Goal: Book appointment/travel/reservation

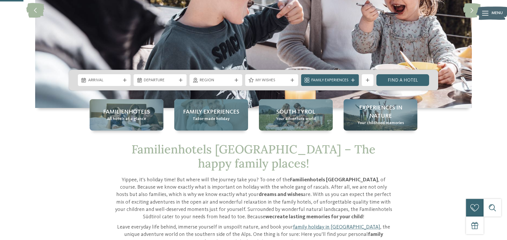
scroll to position [117, 0]
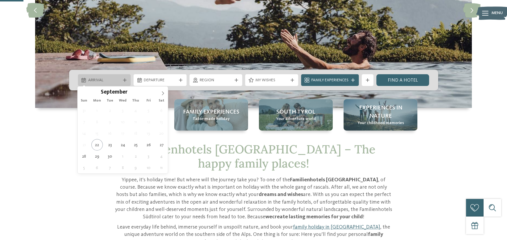
click at [112, 82] on span "Arrival" at bounding box center [104, 80] width 33 height 6
click at [163, 93] on icon at bounding box center [163, 93] width 4 height 4
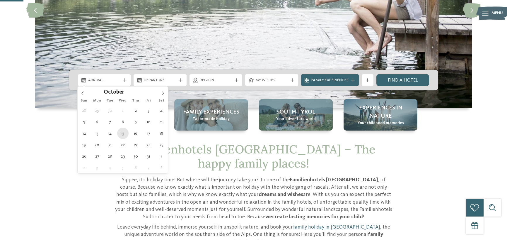
type div "15.10.2025"
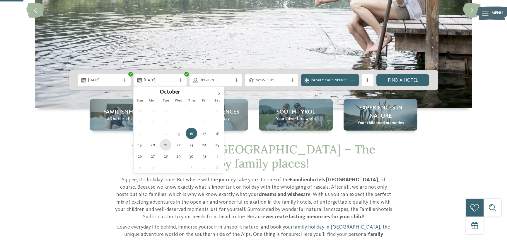
type div "21.10.2025"
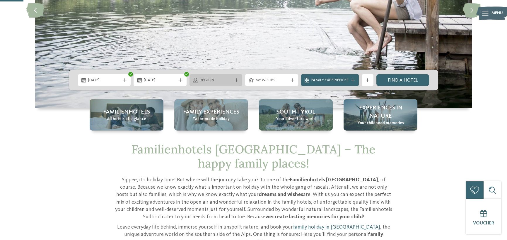
click at [231, 81] on span "Region" at bounding box center [216, 80] width 33 height 6
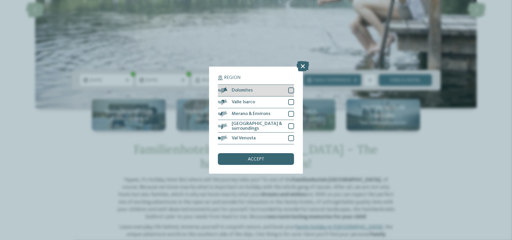
click at [289, 91] on div at bounding box center [291, 90] width 6 height 6
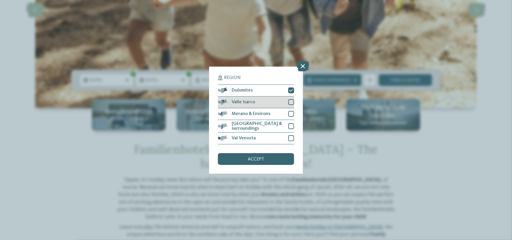
click at [292, 102] on div at bounding box center [291, 102] width 6 height 6
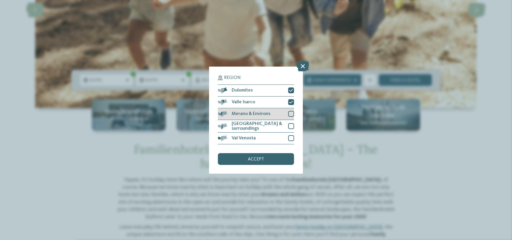
click at [291, 114] on div at bounding box center [291, 114] width 6 height 6
click at [290, 123] on div "[GEOGRAPHIC_DATA] & surroundings" at bounding box center [256, 126] width 76 height 13
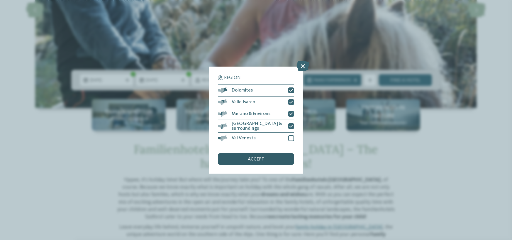
click at [273, 160] on div "accept" at bounding box center [256, 159] width 76 height 12
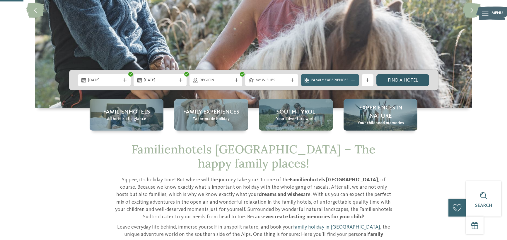
click at [397, 80] on link "Find a hotel" at bounding box center [403, 80] width 53 height 12
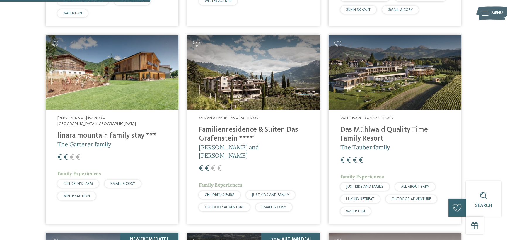
scroll to position [149, 0]
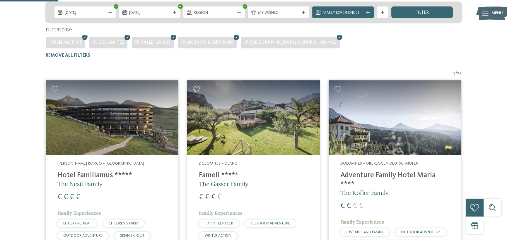
drag, startPoint x: 120, startPoint y: 1, endPoint x: 19, endPoint y: 55, distance: 115.3
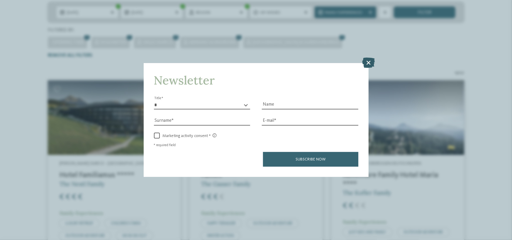
click at [367, 60] on icon at bounding box center [368, 62] width 13 height 10
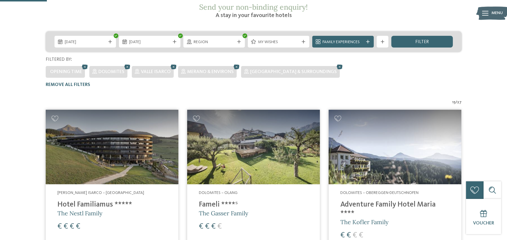
scroll to position [90, 0]
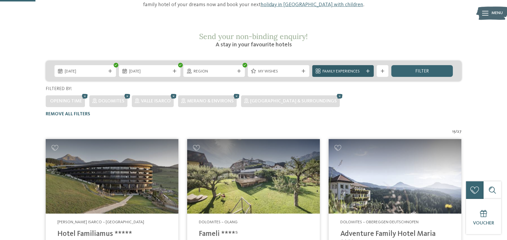
click at [338, 69] on span "Family Experiences" at bounding box center [343, 72] width 41 height 6
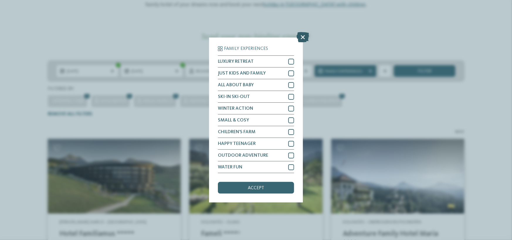
click at [301, 38] on icon at bounding box center [303, 37] width 13 height 10
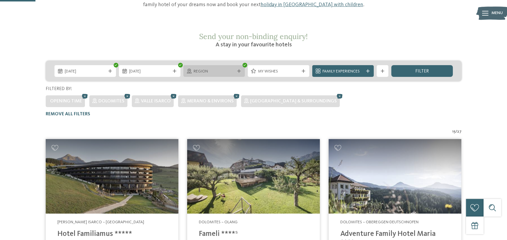
click at [224, 69] on span "Region" at bounding box center [214, 72] width 41 height 6
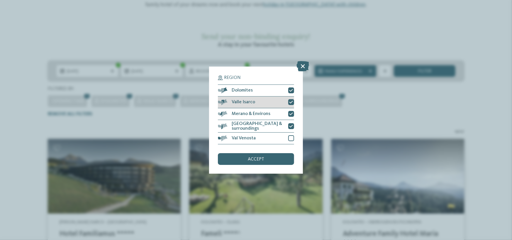
click at [289, 102] on icon at bounding box center [291, 102] width 4 height 4
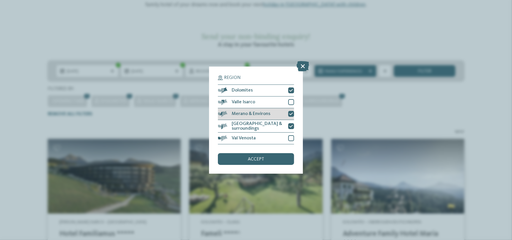
click at [291, 115] on icon at bounding box center [291, 114] width 4 height 4
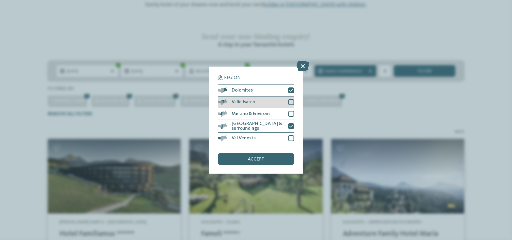
click at [291, 102] on div at bounding box center [291, 102] width 6 height 6
click at [278, 159] on div "accept" at bounding box center [256, 159] width 76 height 12
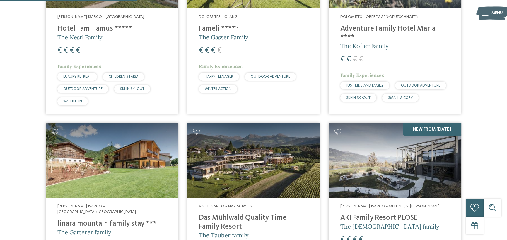
scroll to position [354, 0]
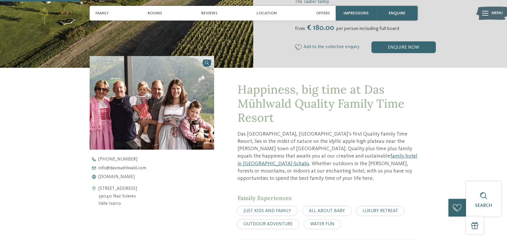
scroll to position [147, 0]
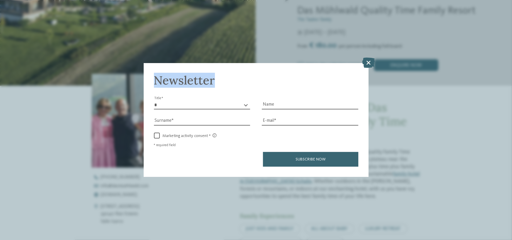
drag, startPoint x: 361, startPoint y: 63, endPoint x: 370, endPoint y: 61, distance: 8.8
click at [362, 63] on div "Newsletter * ** ** ****** ** Title Name Surname E-mail" at bounding box center [256, 120] width 225 height 114
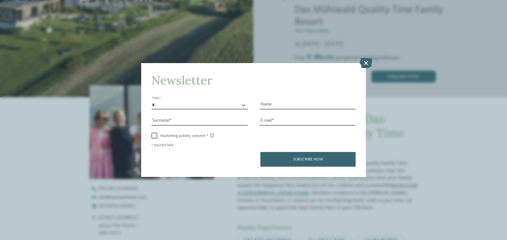
click at [370, 71] on div "Add to the collective enquiry Remove from the collective enquiry enquire now" at bounding box center [383, 77] width 177 height 12
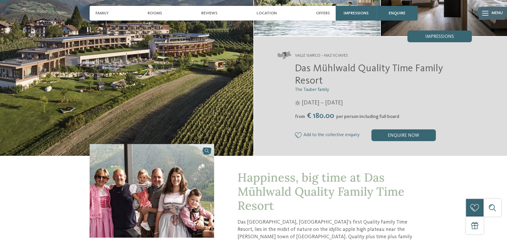
scroll to position [29, 0]
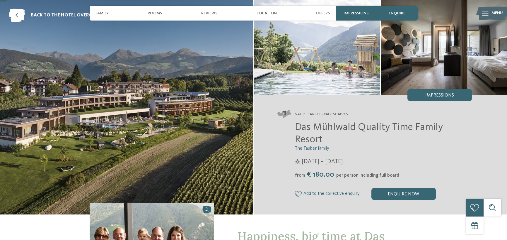
click at [163, 111] on img at bounding box center [127, 107] width 254 height 214
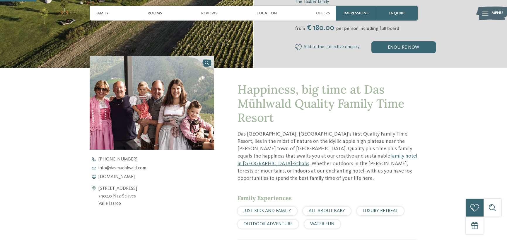
scroll to position [205, 0]
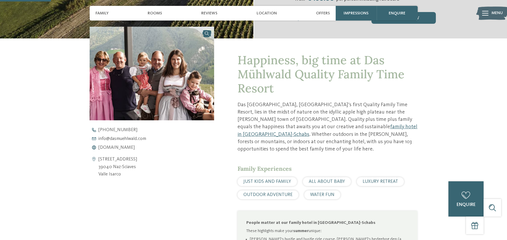
drag, startPoint x: 122, startPoint y: 164, endPoint x: 96, endPoint y: 148, distance: 30.4
click at [96, 156] on div "Schlossergasse 40 39040 Naz-Sciaves Valle Isarco" at bounding box center [152, 167] width 125 height 23
click at [144, 157] on div "Schlossergasse 40 39040 Naz-Sciaves Valle Isarco" at bounding box center [152, 167] width 125 height 23
drag, startPoint x: 137, startPoint y: 146, endPoint x: 100, endPoint y: 148, distance: 36.7
click at [100, 156] on div "Schlossergasse 40 39040 Naz-Sciaves Valle Isarco" at bounding box center [152, 167] width 125 height 23
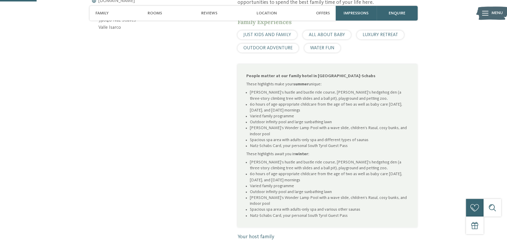
scroll to position [147, 0]
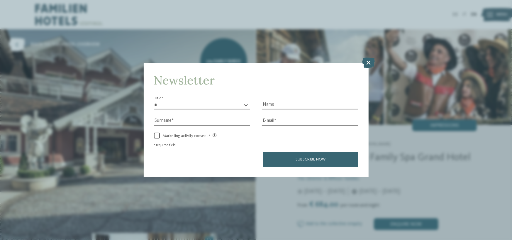
drag, startPoint x: 368, startPoint y: 61, endPoint x: 368, endPoint y: 64, distance: 2.9
click at [368, 61] on icon at bounding box center [368, 62] width 13 height 10
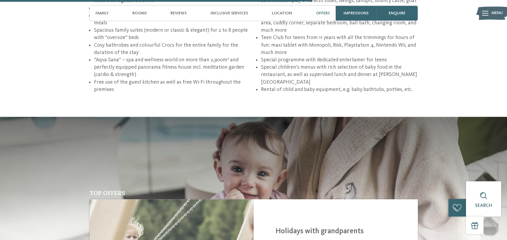
scroll to position [1261, 0]
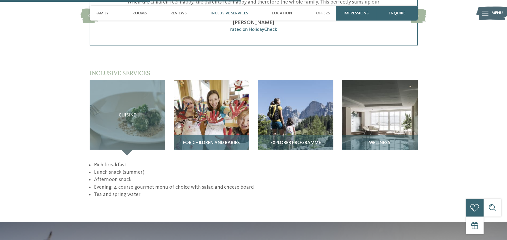
scroll to position [850, 0]
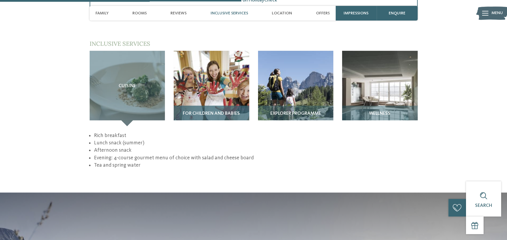
click at [224, 60] on img at bounding box center [212, 89] width 76 height 76
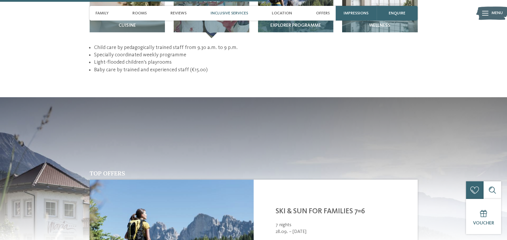
scroll to position [821, 0]
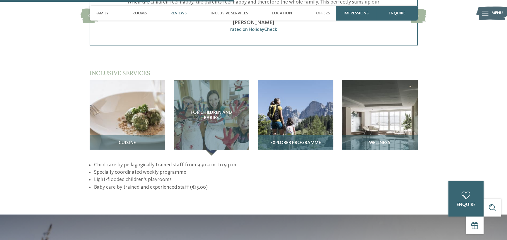
click at [299, 103] on img at bounding box center [296, 118] width 76 height 76
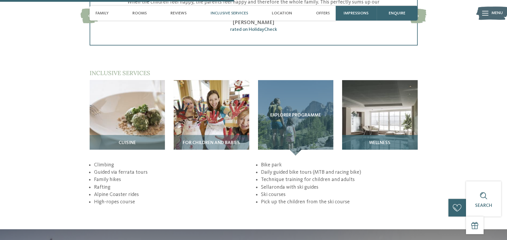
click at [369, 108] on img at bounding box center [380, 118] width 76 height 76
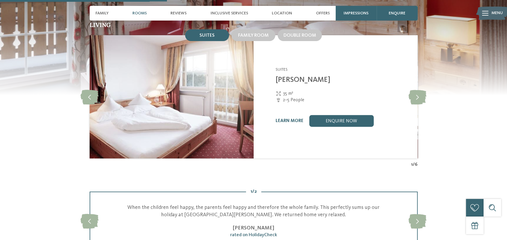
scroll to position [586, 0]
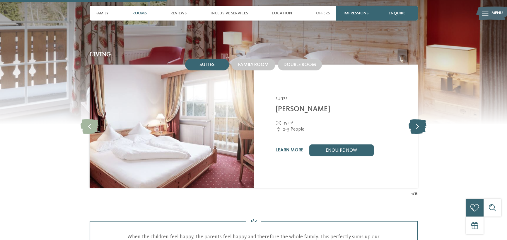
click at [418, 119] on icon at bounding box center [418, 126] width 18 height 15
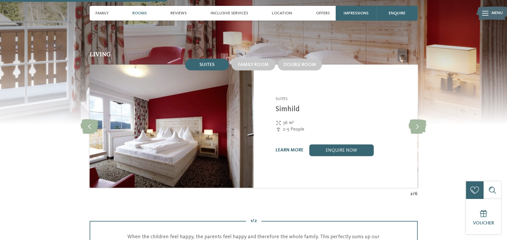
click at [262, 57] on div "Family room" at bounding box center [253, 64] width 46 height 14
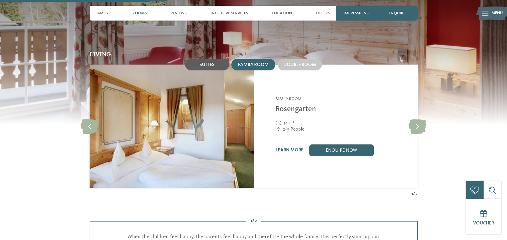
click at [209, 59] on div "Suites" at bounding box center [207, 65] width 44 height 12
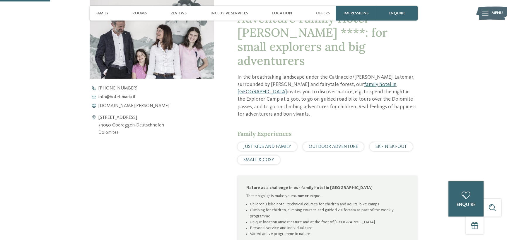
scroll to position [176, 0]
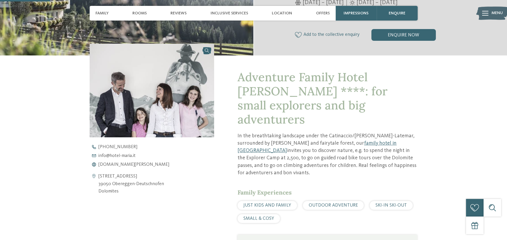
click at [117, 176] on address "Obereggen 12 39050 Obereggen-Deutschnofen Dolomites" at bounding box center [131, 184] width 66 height 23
drag, startPoint x: 142, startPoint y: 178, endPoint x: 97, endPoint y: 177, distance: 44.3
click at [97, 177] on div "Obereggen 12 39050 Obereggen-Deutschnofen Dolomites" at bounding box center [152, 184] width 125 height 23
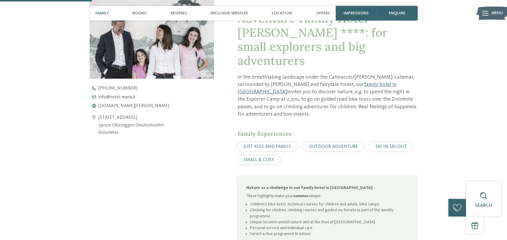
scroll to position [147, 0]
